Goal: Check status: Check status

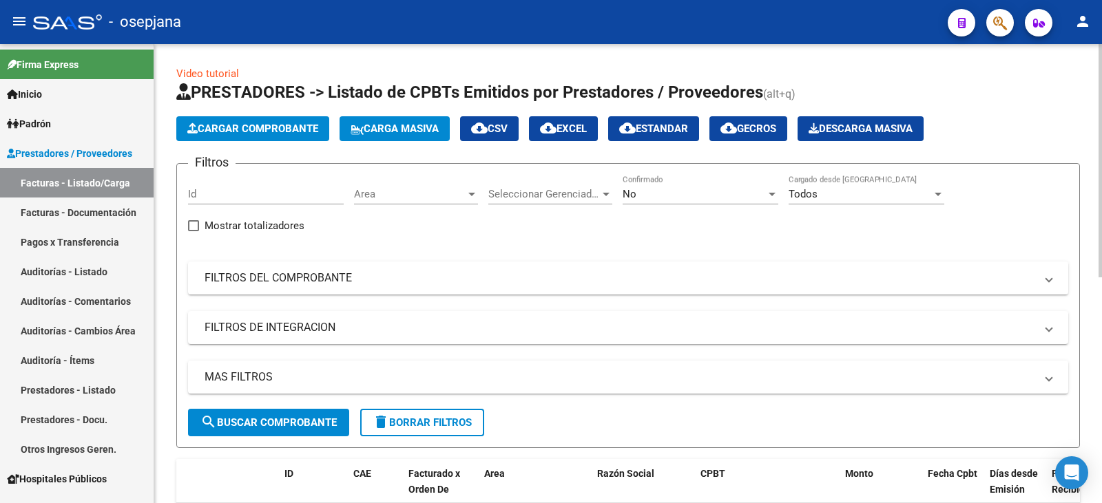
drag, startPoint x: 408, startPoint y: 279, endPoint x: 551, endPoint y: 245, distance: 147.1
click at [411, 278] on mat-panel-title "FILTROS DEL COMPROBANTE" at bounding box center [619, 278] width 830 height 15
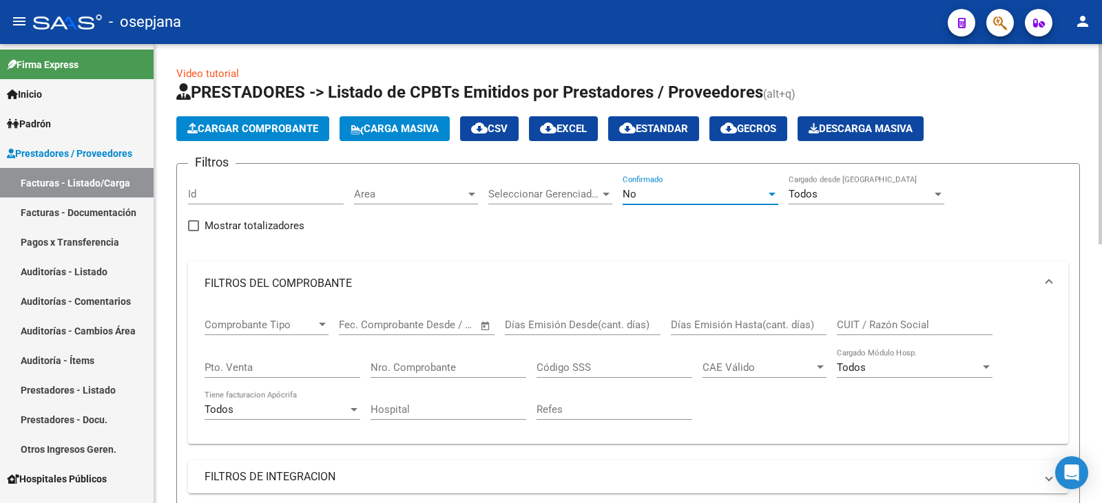
click at [646, 193] on div "No" at bounding box center [693, 194] width 143 height 12
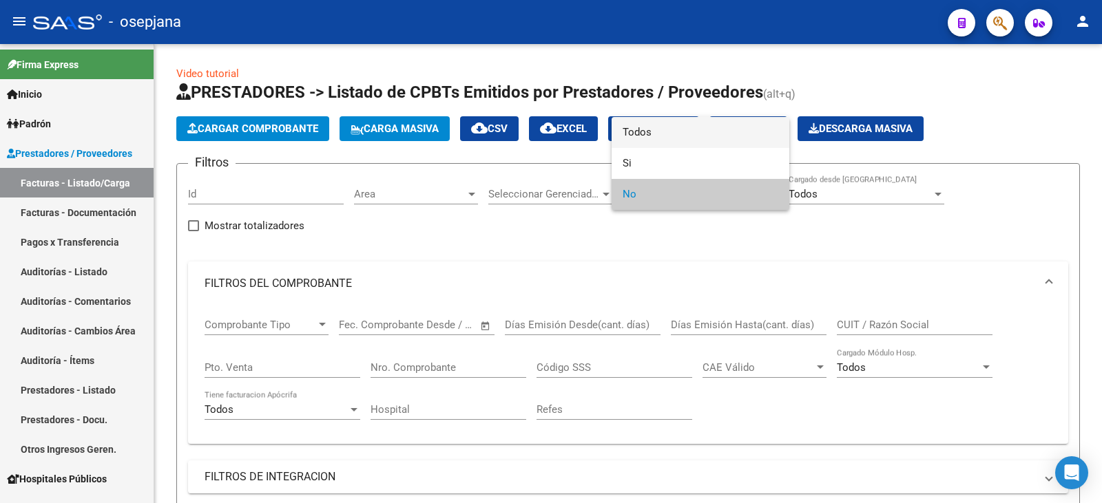
click at [660, 140] on span "Todos" at bounding box center [700, 132] width 156 height 31
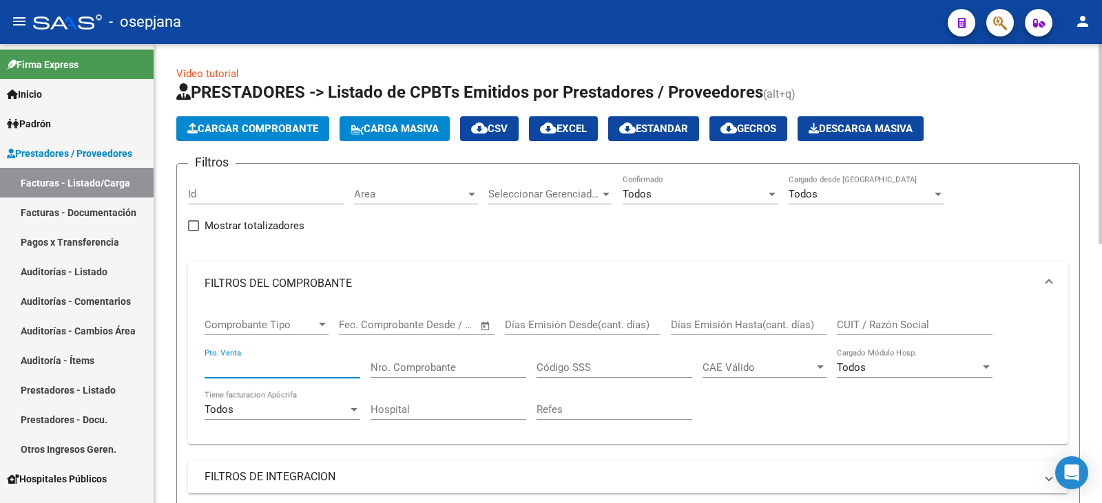
click at [293, 367] on input "Pto. Venta" at bounding box center [282, 367] width 156 height 12
type input "20"
click at [425, 368] on input "Nro. Comprobante" at bounding box center [448, 367] width 156 height 12
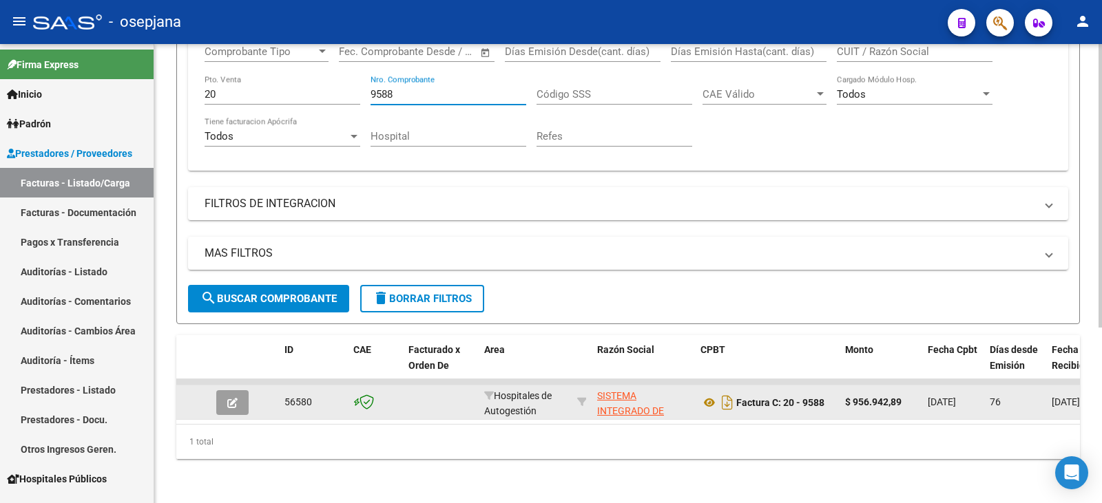
scroll to position [284, 0]
type input "9588"
click at [223, 394] on button "button" at bounding box center [232, 402] width 32 height 25
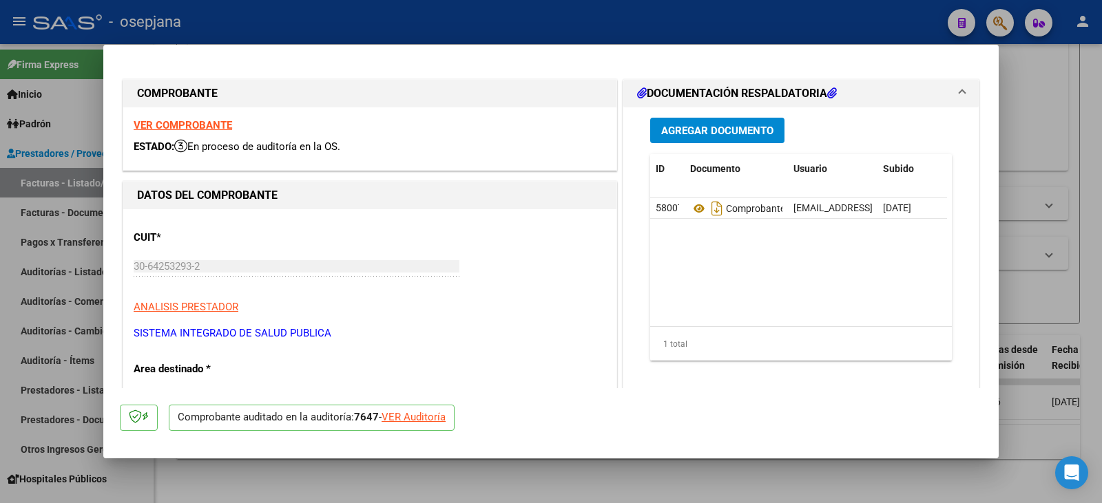
click at [408, 415] on div "VER Auditoría" at bounding box center [413, 418] width 64 height 16
type input "$ 0,00"
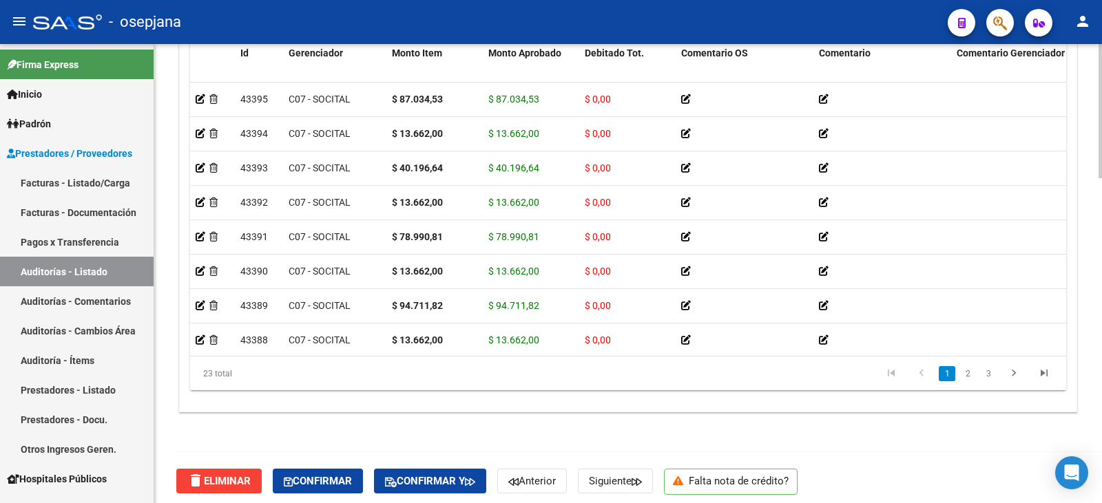
scroll to position [1108, 0]
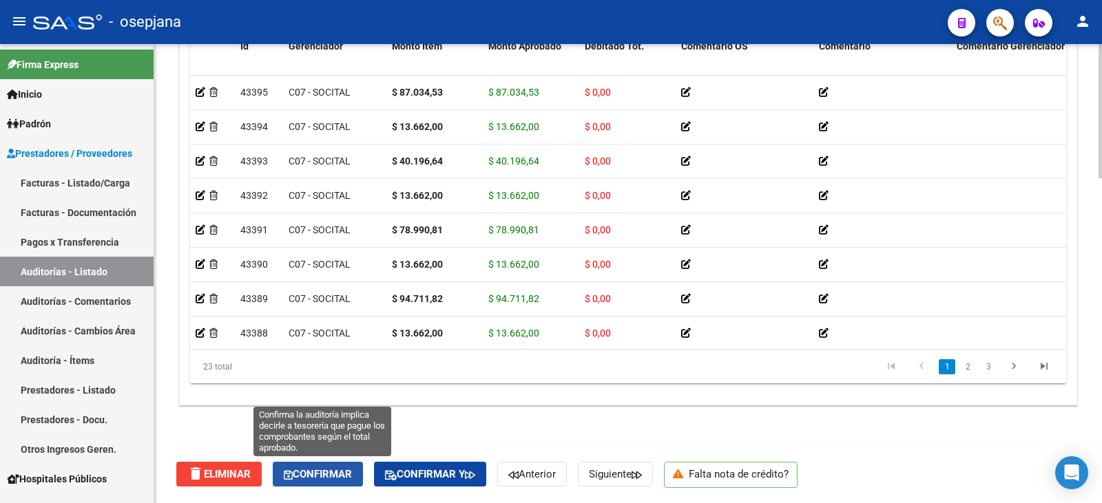
click at [342, 476] on span "Confirmar" at bounding box center [318, 474] width 68 height 12
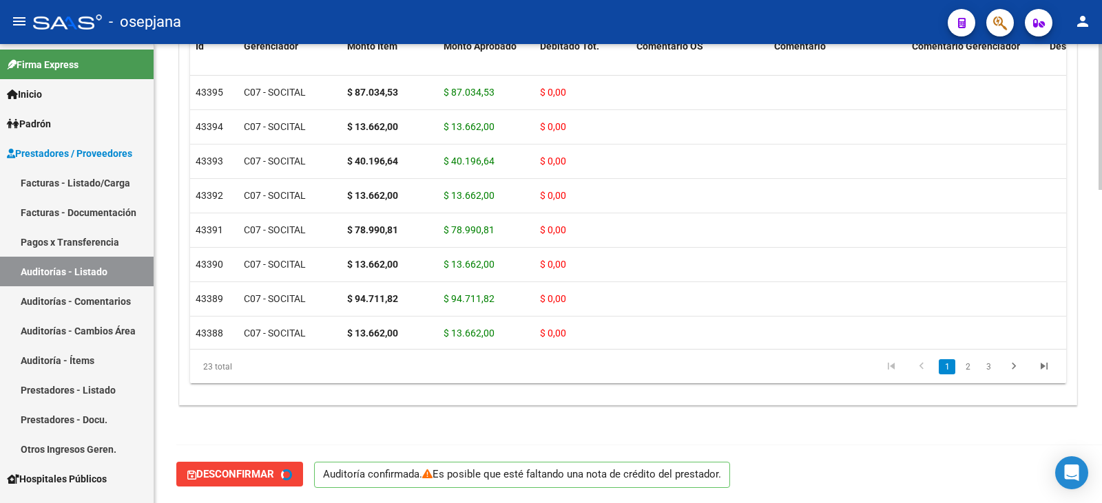
type input "202509"
